Goal: Information Seeking & Learning: Learn about a topic

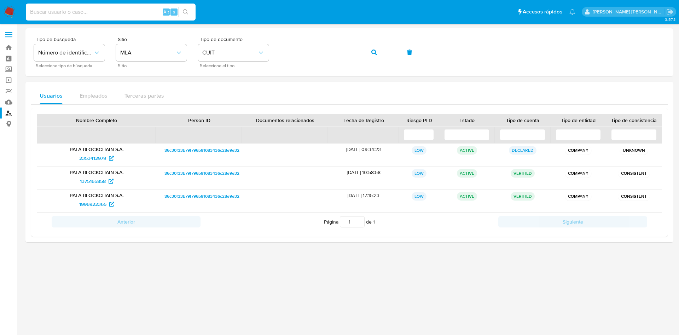
click at [85, 12] on input at bounding box center [111, 11] width 170 height 9
paste input "681194973"
type input "681194973"
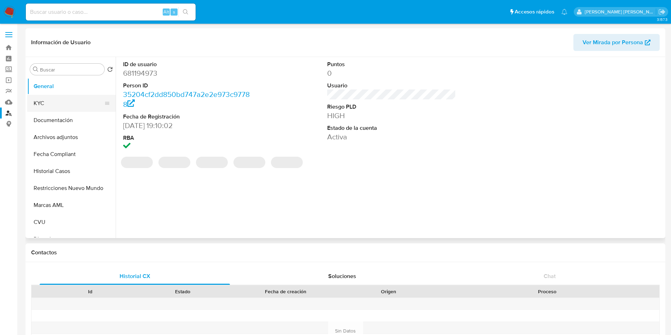
click at [61, 106] on button "KYC" at bounding box center [68, 103] width 83 height 17
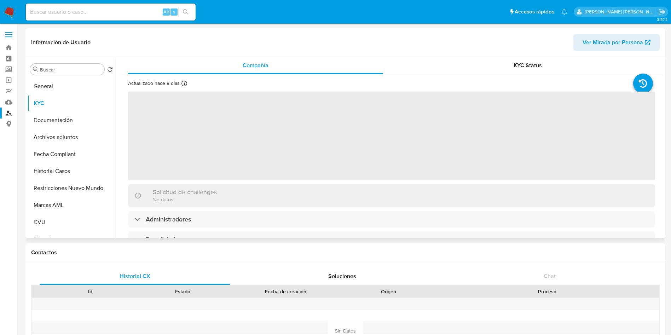
select select "10"
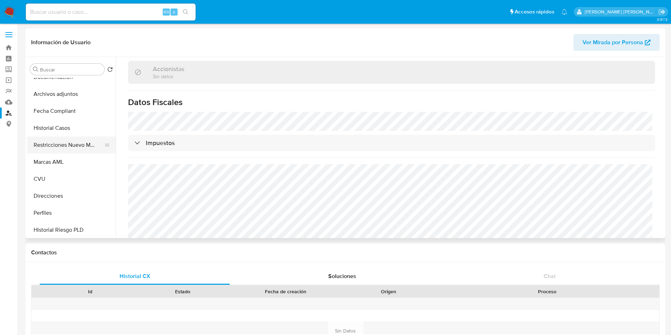
scroll to position [53, 0]
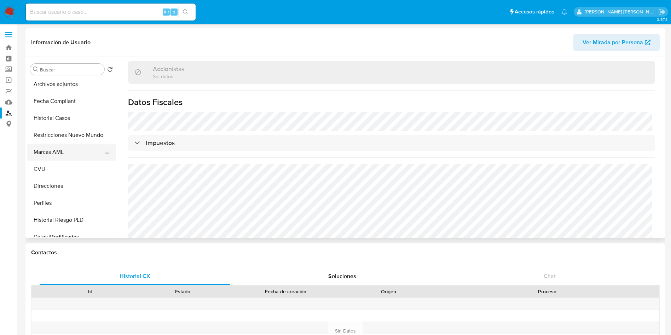
click at [56, 157] on button "Marcas AML" at bounding box center [68, 152] width 83 height 17
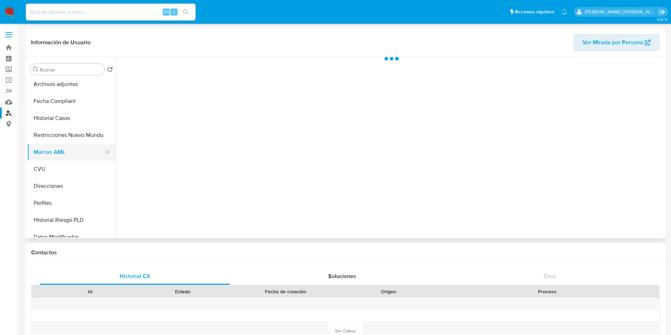
scroll to position [0, 0]
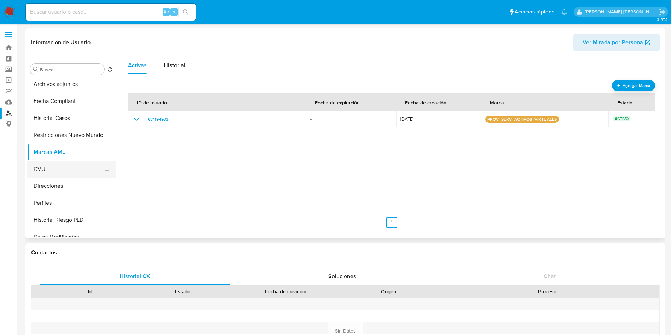
click at [53, 161] on button "CVU" at bounding box center [68, 169] width 83 height 17
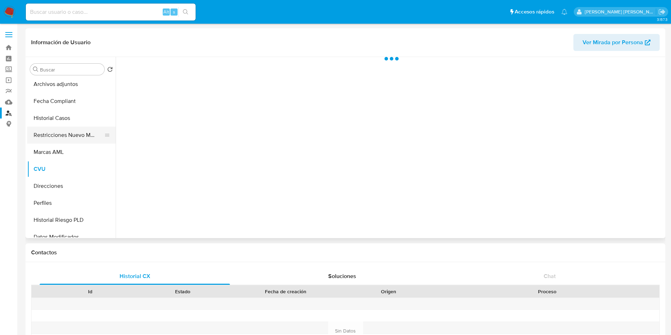
click at [67, 136] on button "Restricciones Nuevo Mundo" at bounding box center [68, 135] width 83 height 17
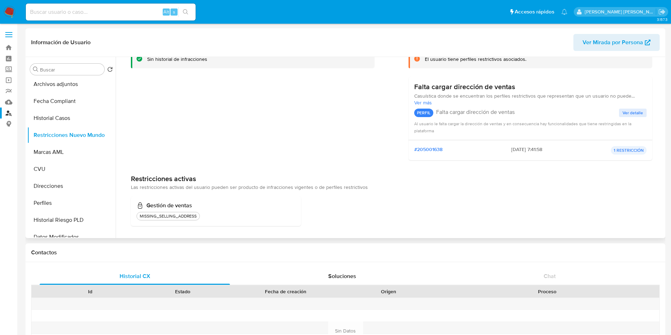
scroll to position [56, 0]
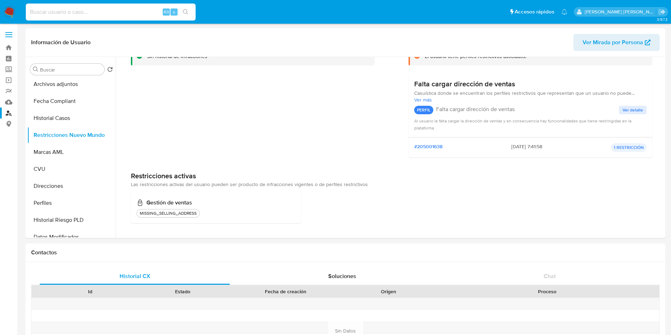
click at [78, 16] on input at bounding box center [111, 11] width 170 height 9
paste input "1781321649"
type input "1781321649"
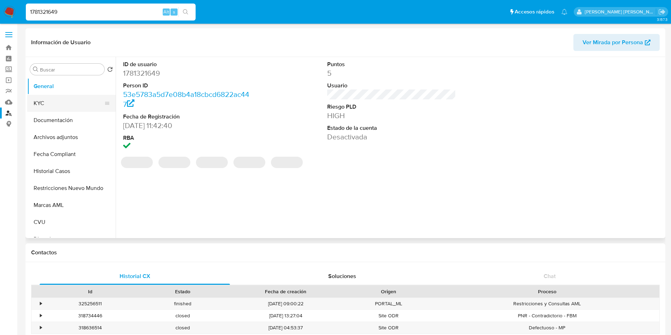
click at [42, 105] on button "KYC" at bounding box center [68, 103] width 83 height 17
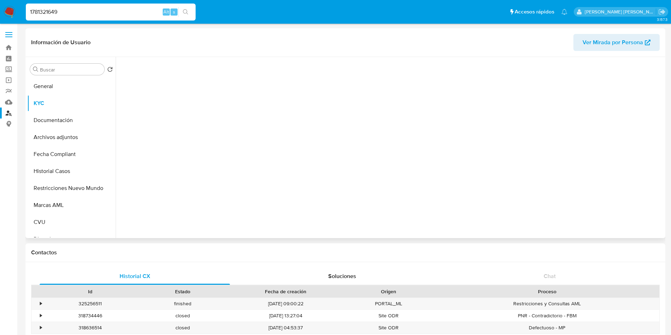
select select "10"
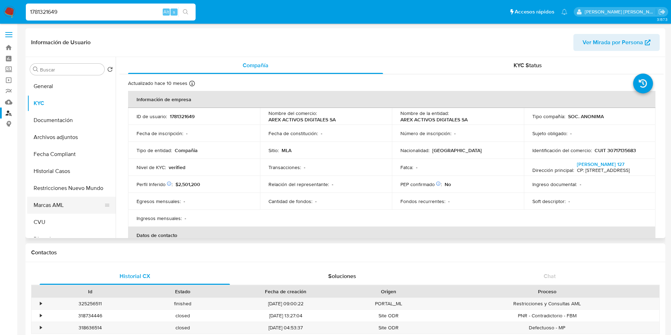
click at [52, 209] on button "Marcas AML" at bounding box center [68, 205] width 83 height 17
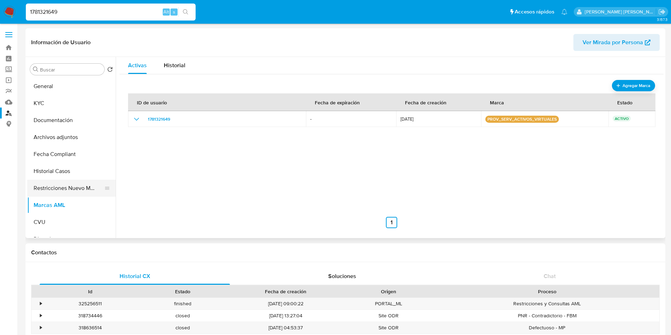
scroll to position [53, 0]
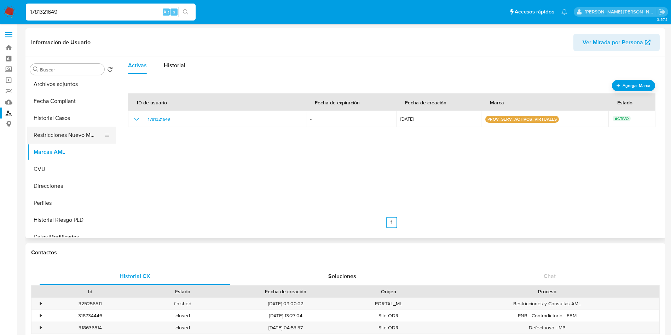
click at [64, 140] on button "Restricciones Nuevo Mundo" at bounding box center [68, 135] width 83 height 17
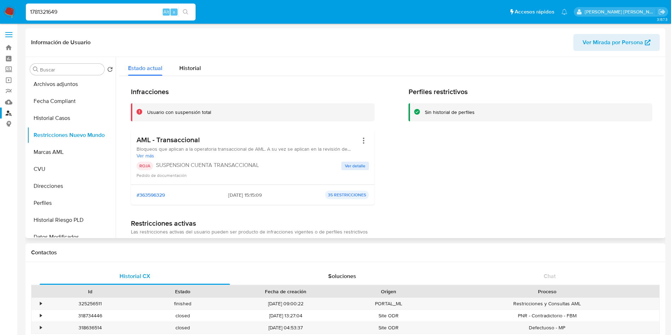
drag, startPoint x: 203, startPoint y: 141, endPoint x: 127, endPoint y: 141, distance: 76.4
drag, startPoint x: 74, startPoint y: 10, endPoint x: 0, endPoint y: 10, distance: 74.3
click at [0, 10] on nav "Pausado Ver notificaciones 1781321649 Alt s Accesos rápidos Presiona las siguie…" at bounding box center [335, 12] width 671 height 24
paste input "30717040437"
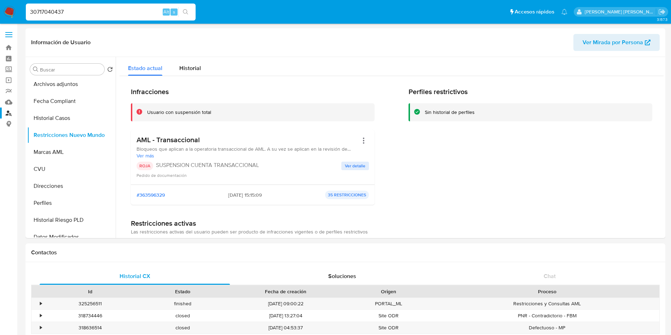
drag, startPoint x: 91, startPoint y: 12, endPoint x: 0, endPoint y: 5, distance: 91.2
click at [0, 5] on nav "Pausado Ver notificaciones 30717040437 Alt s Accesos rápidos Presiona las sigui…" at bounding box center [335, 12] width 671 height 24
paste input "138885357"
type input "1388853577"
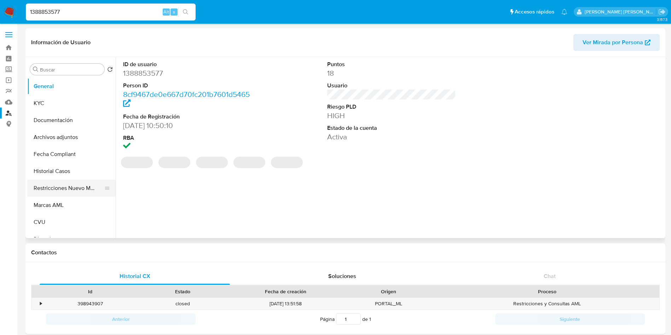
select select "10"
click at [59, 203] on button "Marcas AML" at bounding box center [68, 205] width 83 height 17
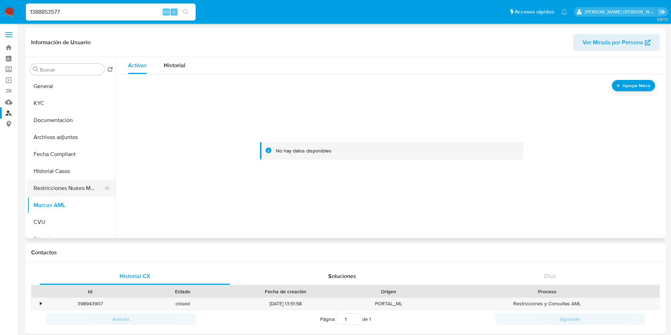
click at [64, 188] on button "Restricciones Nuevo Mundo" at bounding box center [68, 188] width 83 height 17
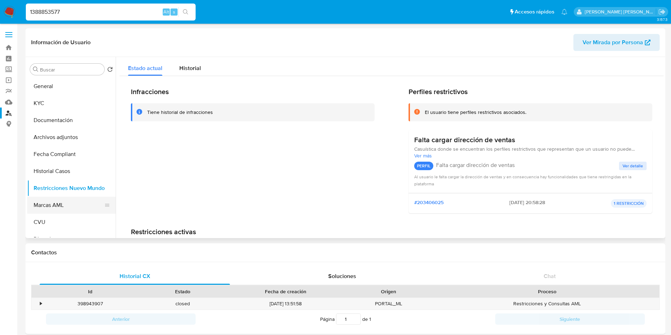
click at [56, 204] on button "Marcas AML" at bounding box center [68, 205] width 83 height 17
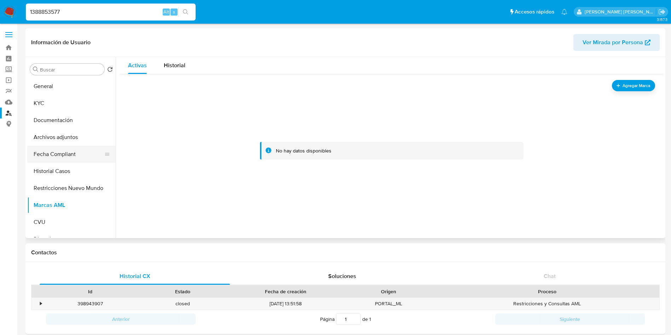
click at [54, 157] on button "Fecha Compliant" at bounding box center [68, 154] width 83 height 17
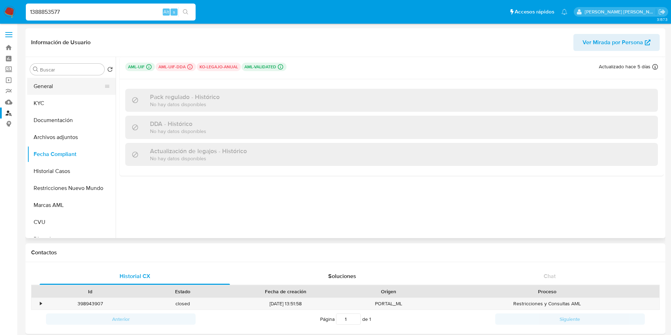
click at [49, 89] on button "General" at bounding box center [68, 86] width 83 height 17
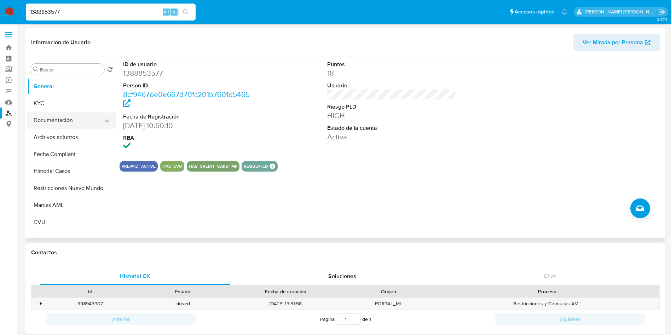
click at [63, 117] on button "Documentación" at bounding box center [68, 120] width 83 height 17
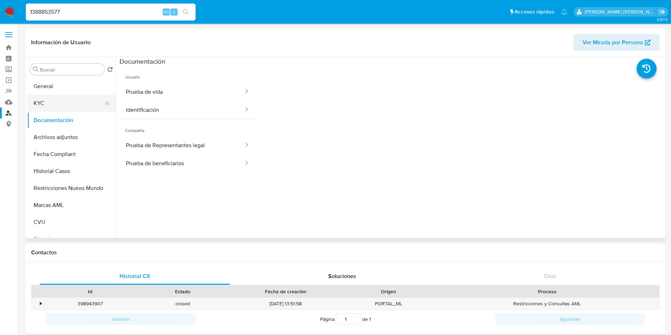
click at [66, 106] on button "KYC" at bounding box center [68, 103] width 83 height 17
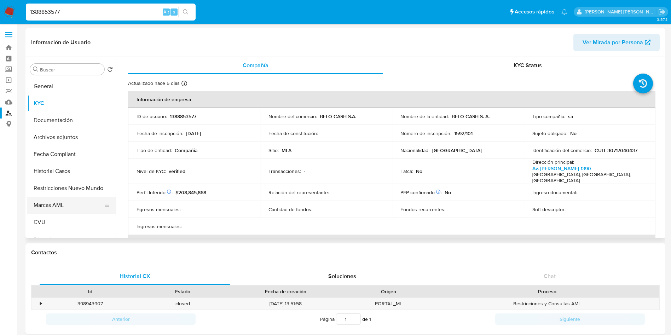
click at [58, 203] on button "Marcas AML" at bounding box center [68, 205] width 83 height 17
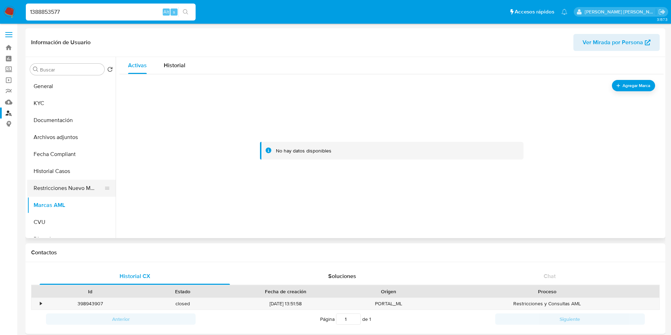
click at [50, 190] on button "Restricciones Nuevo Mundo" at bounding box center [68, 188] width 83 height 17
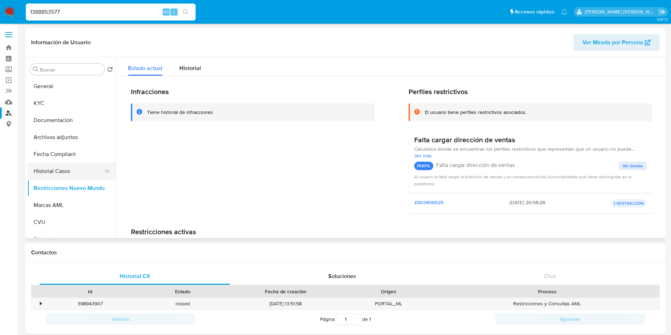
click at [47, 175] on button "Historial Casos" at bounding box center [68, 171] width 83 height 17
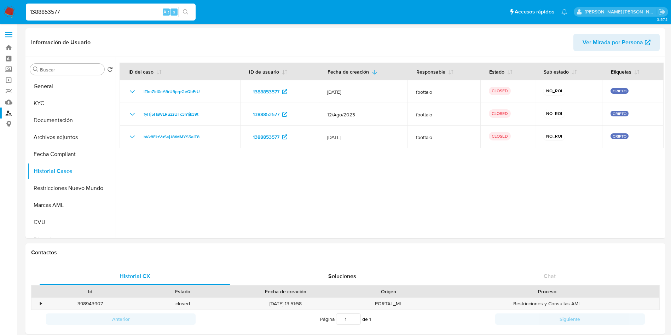
drag, startPoint x: 93, startPoint y: 10, endPoint x: 0, endPoint y: 10, distance: 92.7
click at [0, 10] on nav "Pausado Ver notificaciones 1388853577 Alt s Accesos rápidos Presiona las siguie…" at bounding box center [335, 12] width 671 height 24
paste input "2520889932"
type input "2520889932"
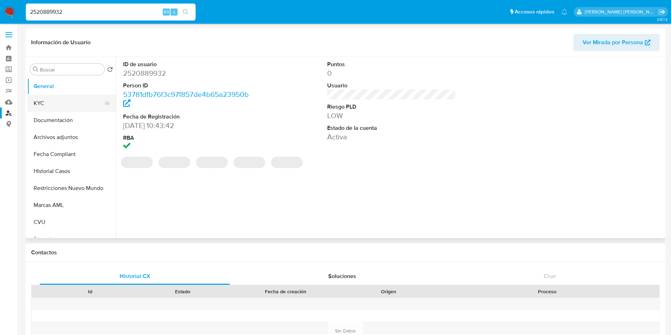
select select "10"
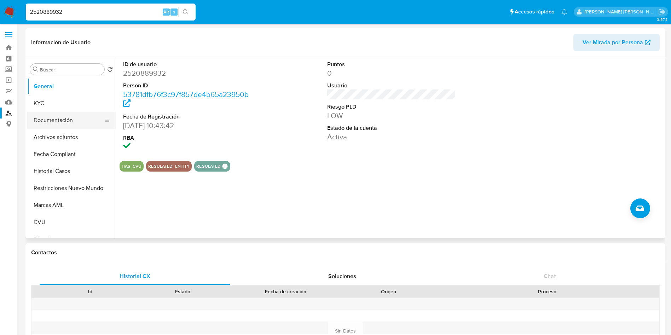
click at [58, 124] on button "Documentación" at bounding box center [68, 120] width 83 height 17
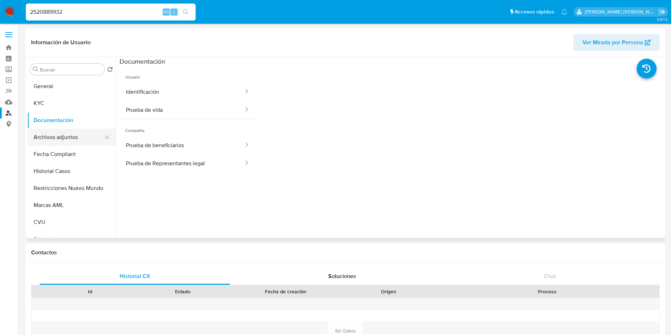
click at [59, 137] on button "Archivos adjuntos" at bounding box center [68, 137] width 83 height 17
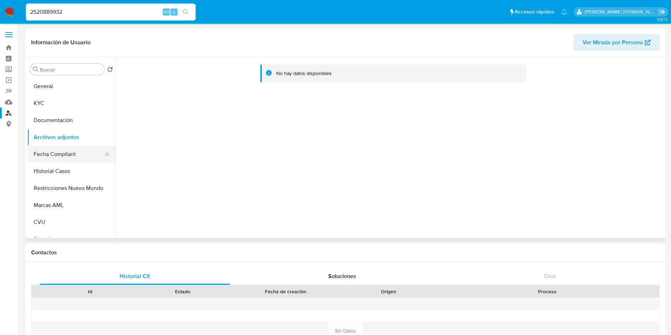
click at [62, 156] on button "Fecha Compliant" at bounding box center [68, 154] width 83 height 17
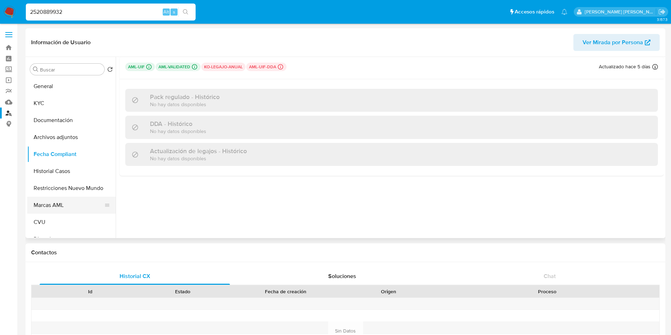
click at [59, 209] on button "Marcas AML" at bounding box center [68, 205] width 83 height 17
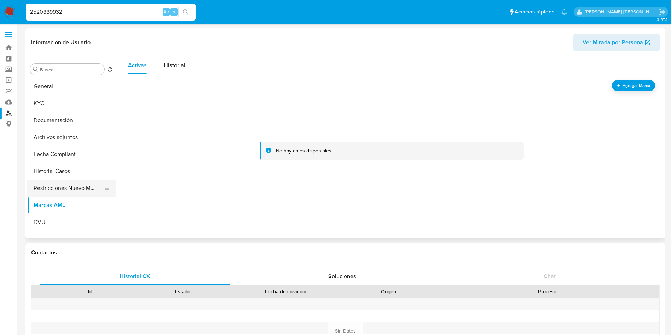
click at [88, 191] on button "Restricciones Nuevo Mundo" at bounding box center [68, 188] width 83 height 17
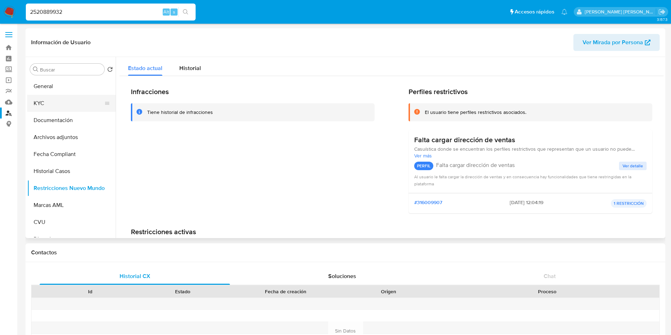
click at [56, 107] on button "KYC" at bounding box center [68, 103] width 83 height 17
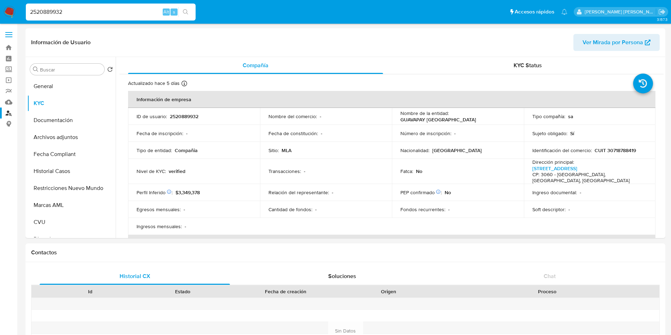
drag, startPoint x: 87, startPoint y: 13, endPoint x: 0, endPoint y: -5, distance: 88.5
paste input "156106904"
type input "1561069042"
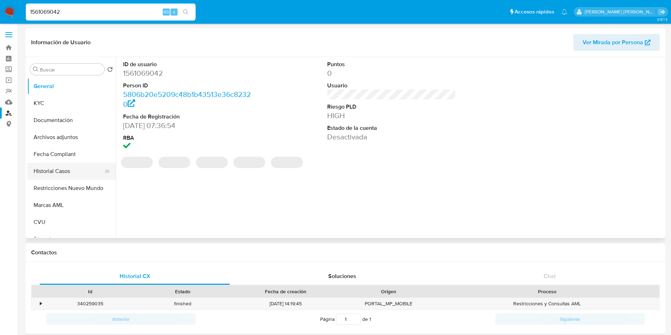
select select "10"
click at [64, 185] on button "Restricciones Nuevo Mundo" at bounding box center [68, 188] width 83 height 17
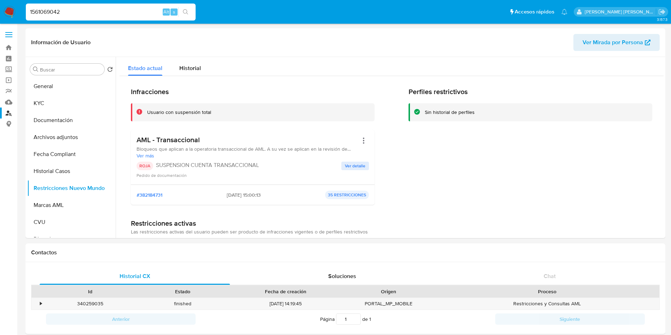
drag, startPoint x: 86, startPoint y: 12, endPoint x: 0, endPoint y: 4, distance: 86.3
click at [0, 4] on nav "Pausado Ver notificaciones 1561069042 Alt s Accesos rápidos Presiona las siguie…" at bounding box center [335, 12] width 671 height 24
paste input "447189331"
type input "447189331"
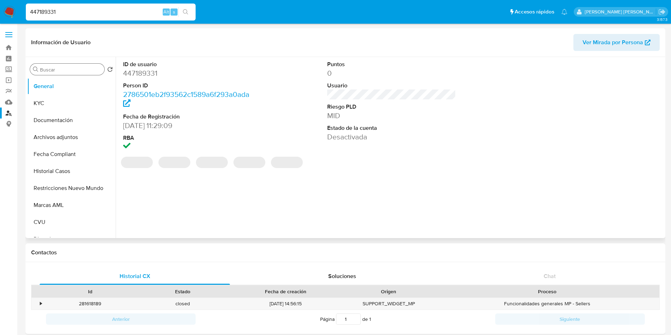
select select "10"
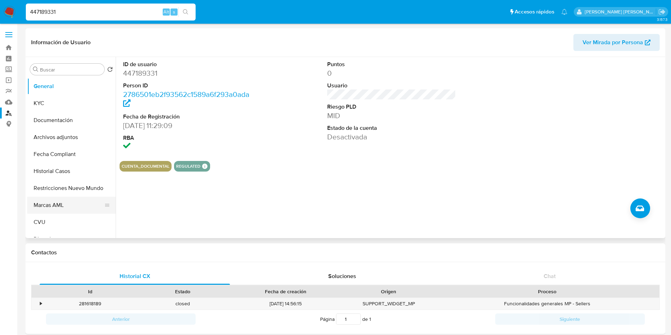
click at [51, 208] on button "Marcas AML" at bounding box center [68, 205] width 83 height 17
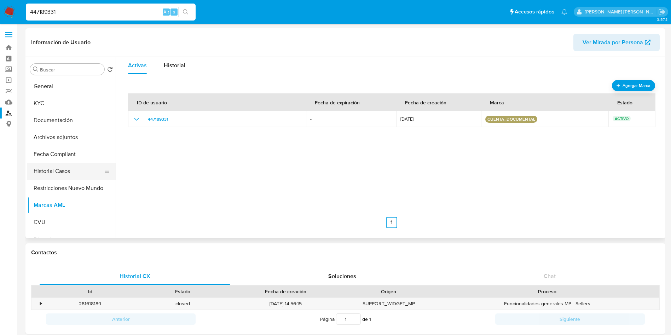
click at [68, 174] on button "Historial Casos" at bounding box center [68, 171] width 83 height 17
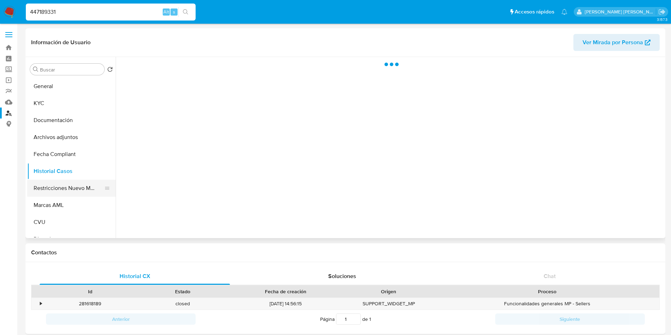
click at [65, 182] on button "Restricciones Nuevo Mundo" at bounding box center [68, 188] width 83 height 17
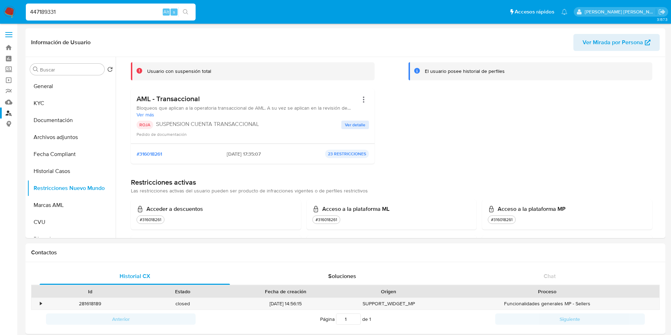
scroll to position [212, 0]
